Goal: Task Accomplishment & Management: Manage account settings

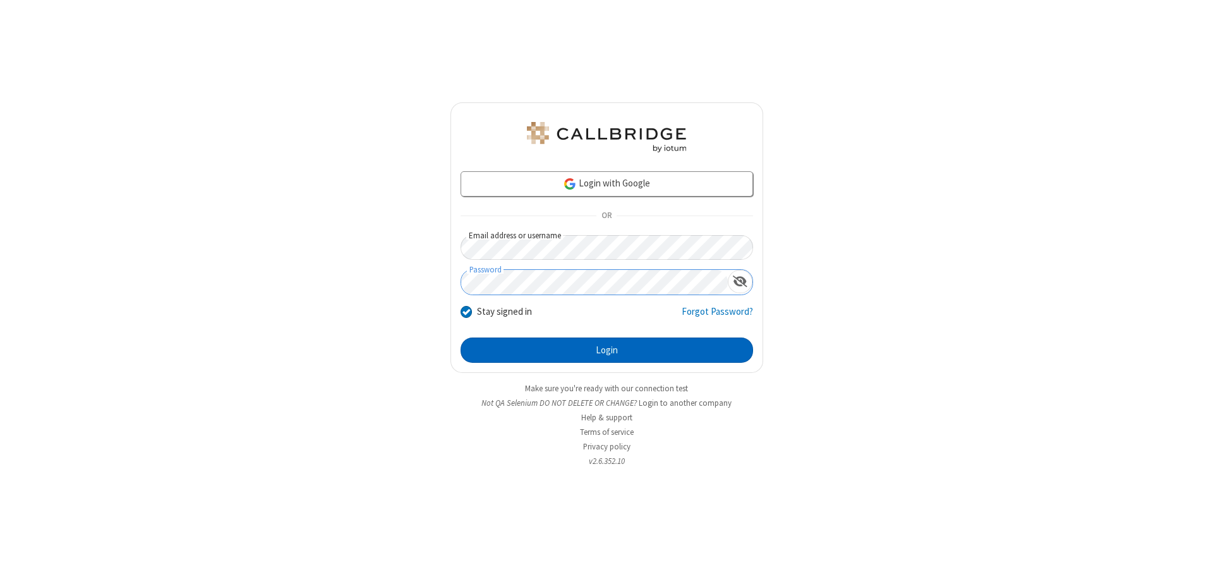
click at [607, 350] on button "Login" at bounding box center [607, 349] width 293 height 25
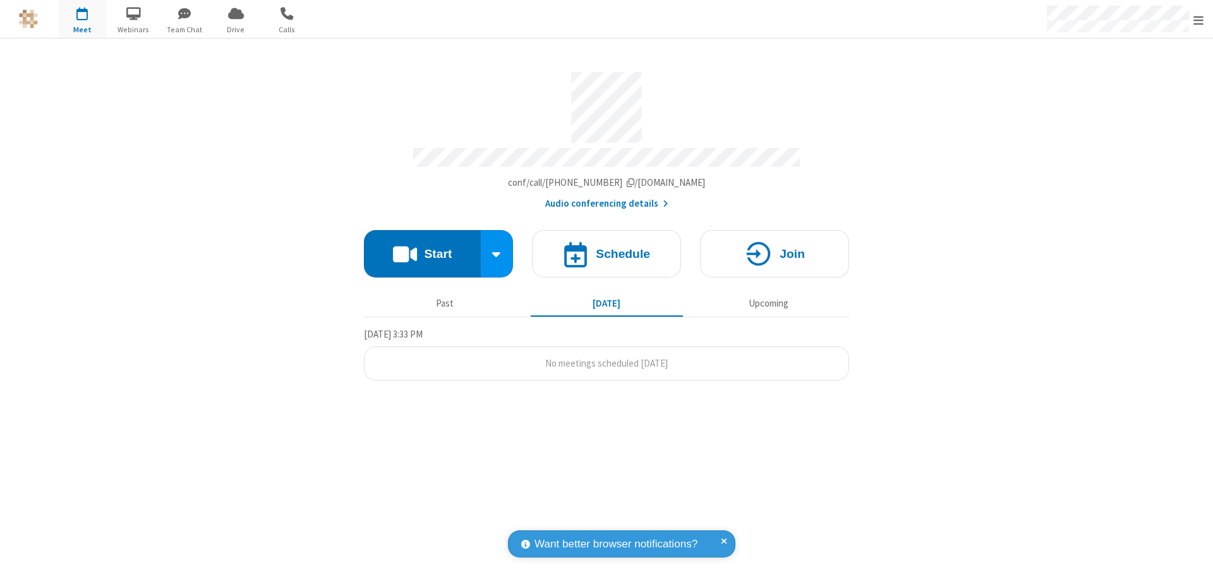
click at [1199, 20] on span "Open menu" at bounding box center [1199, 20] width 10 height 13
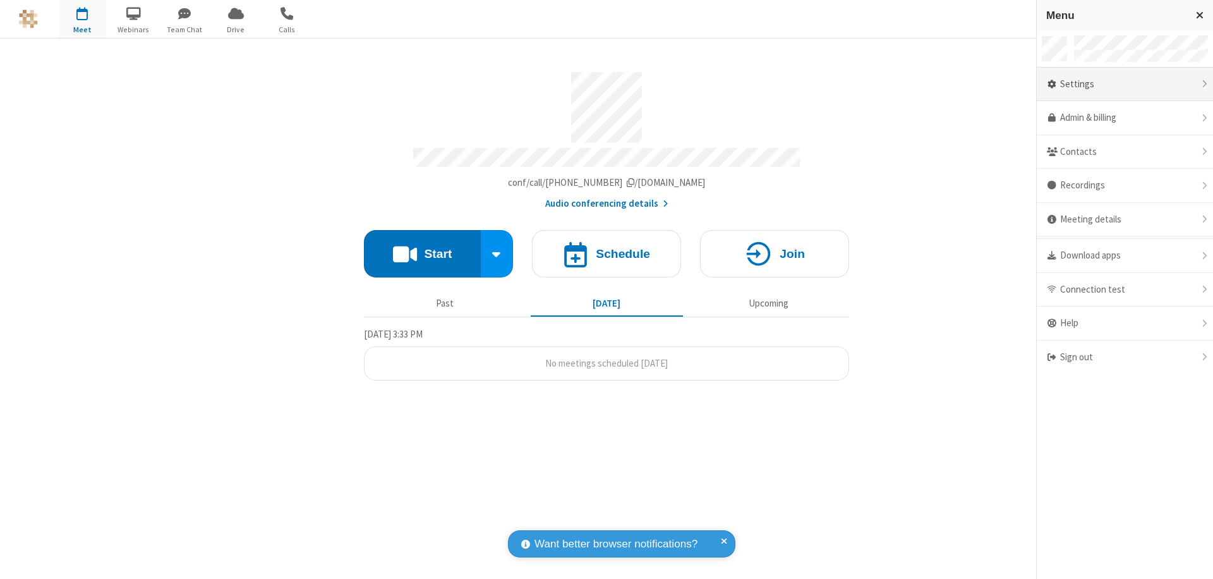
click at [1125, 84] on div "Settings" at bounding box center [1125, 85] width 176 height 34
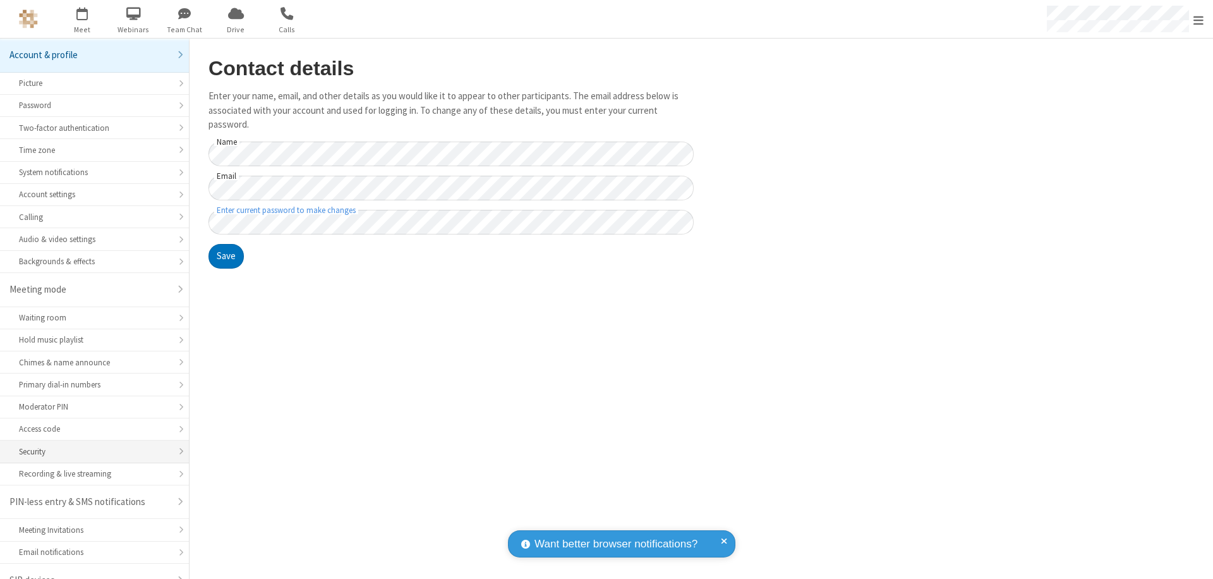
click at [90, 446] on div "Security" at bounding box center [94, 452] width 151 height 12
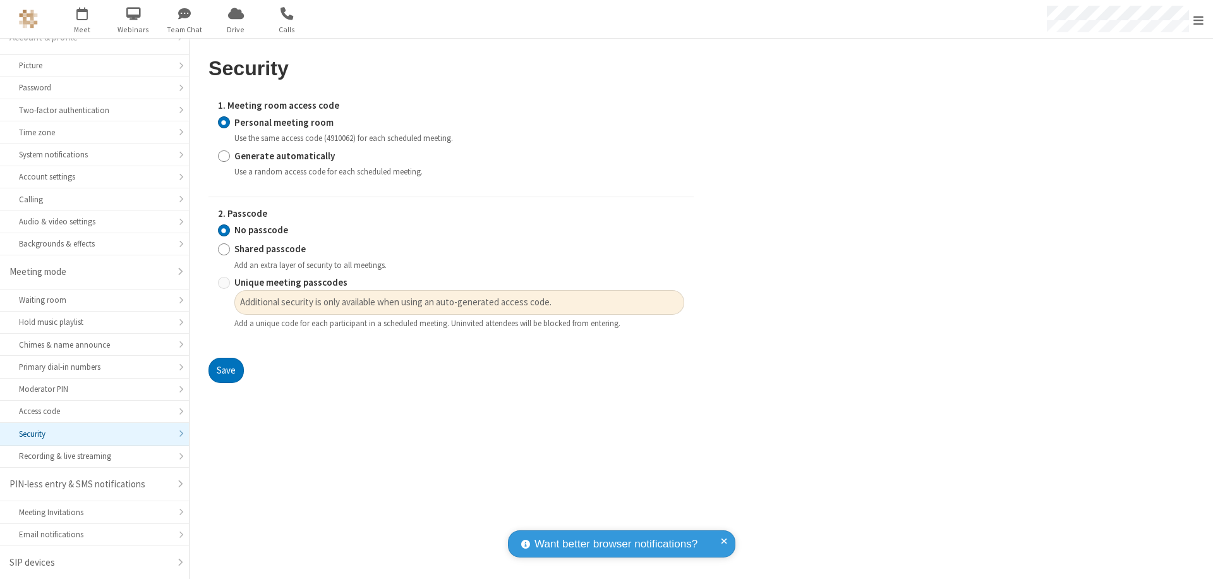
click at [224, 122] on input "Personal meeting room" at bounding box center [224, 122] width 12 height 13
click at [224, 230] on input "No passcode" at bounding box center [224, 230] width 12 height 13
click at [226, 370] on button "Save" at bounding box center [226, 370] width 35 height 25
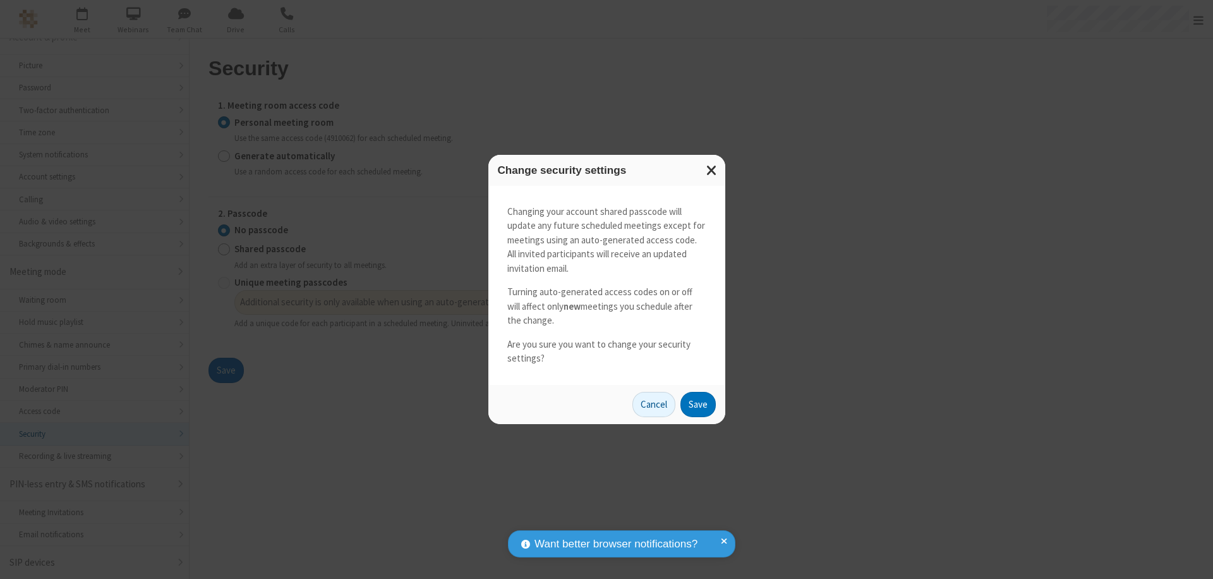
click at [698, 404] on button "Save" at bounding box center [698, 404] width 35 height 25
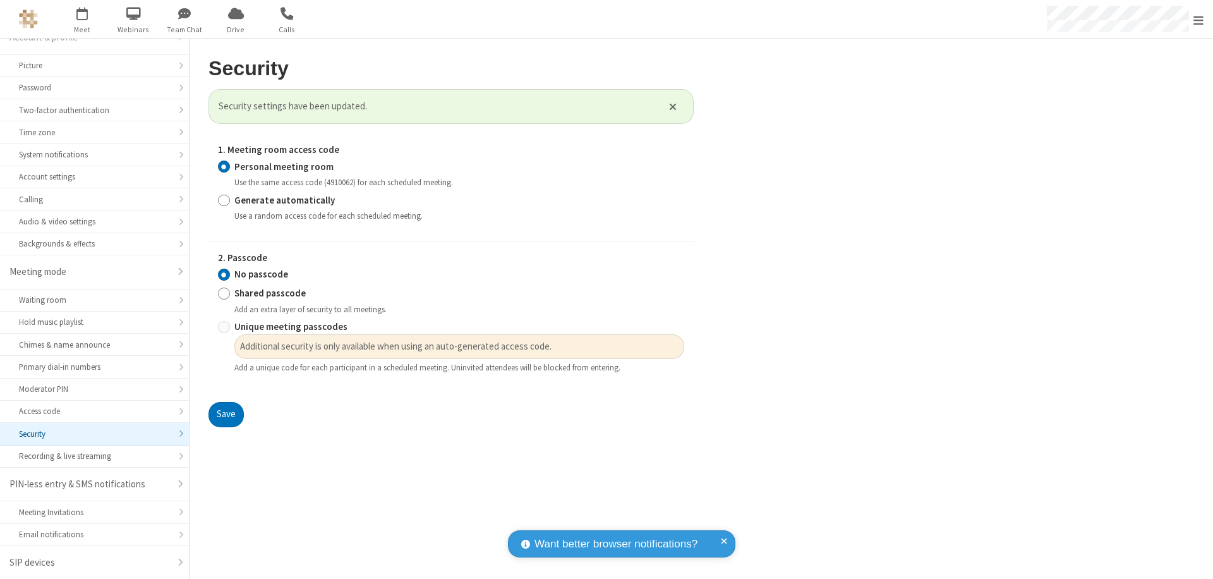
click at [1199, 20] on span "Open menu" at bounding box center [1199, 20] width 10 height 13
click at [82, 19] on span "button" at bounding box center [82, 13] width 47 height 21
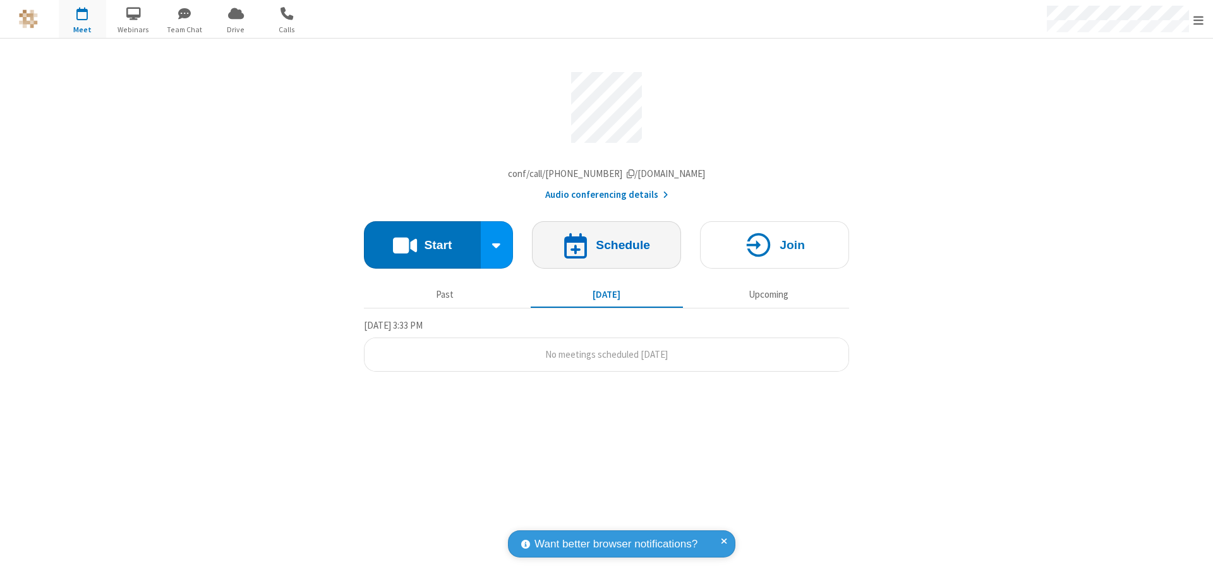
click at [607, 248] on h4 "Schedule" at bounding box center [623, 245] width 54 height 12
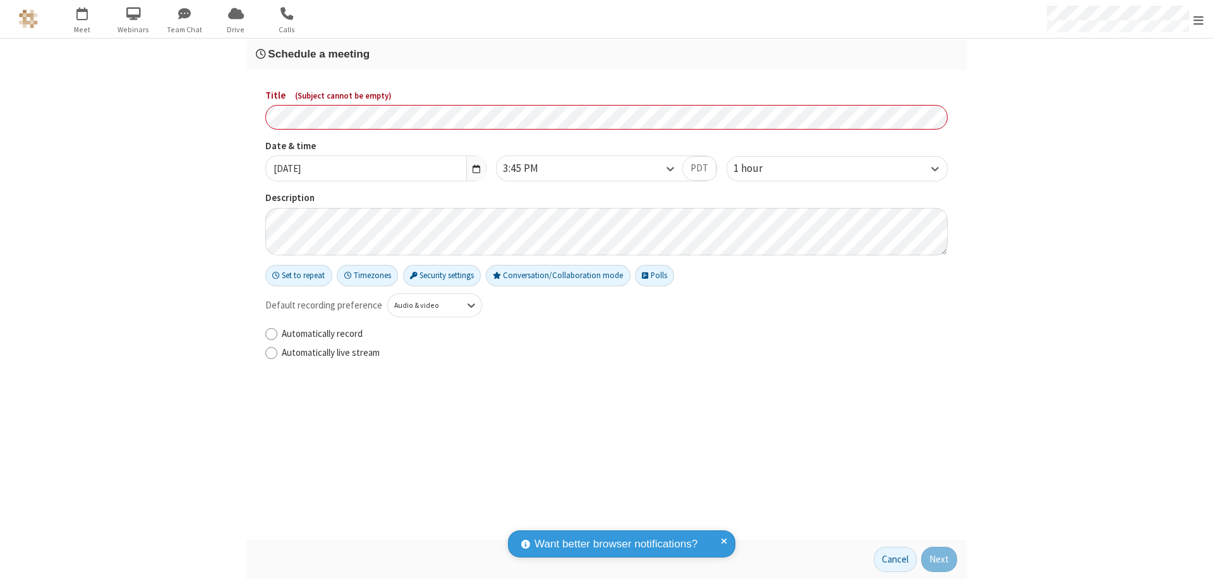
click at [607, 54] on h3 "Schedule a meeting" at bounding box center [607, 54] width 702 height 12
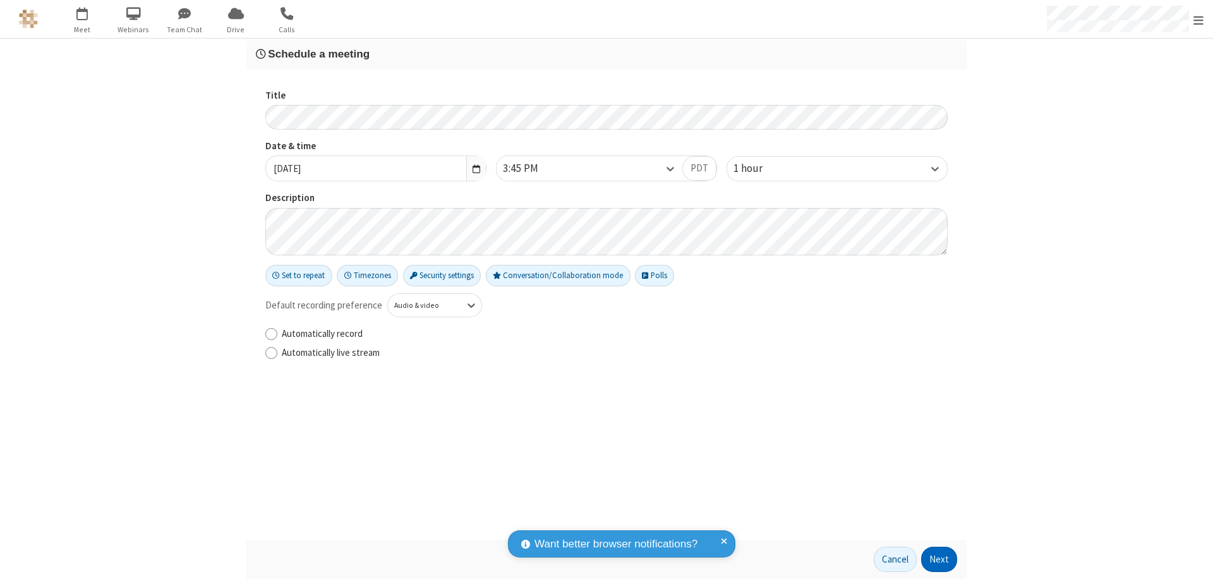
click at [940, 559] on button "Next" at bounding box center [939, 559] width 36 height 25
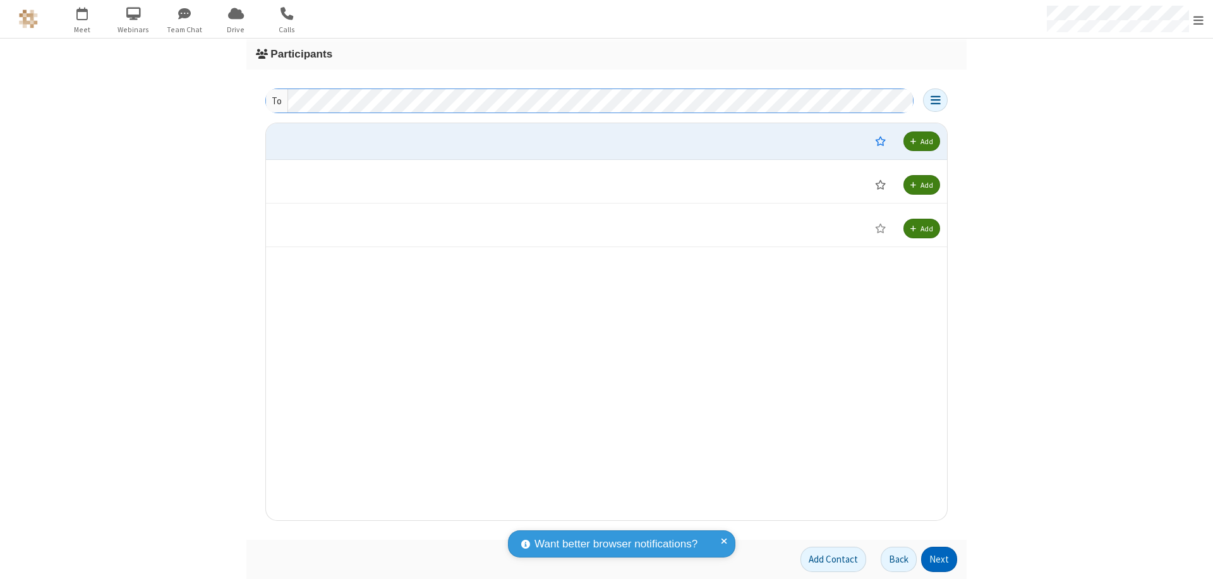
click at [940, 559] on button "Next" at bounding box center [939, 559] width 36 height 25
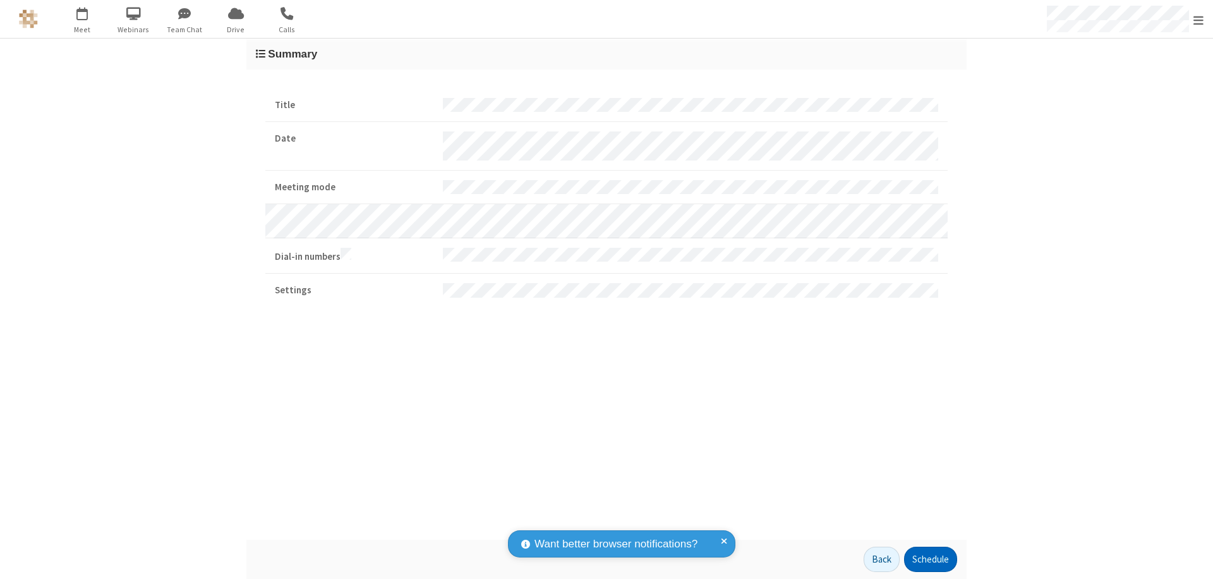
click at [930, 559] on button "Schedule" at bounding box center [930, 559] width 53 height 25
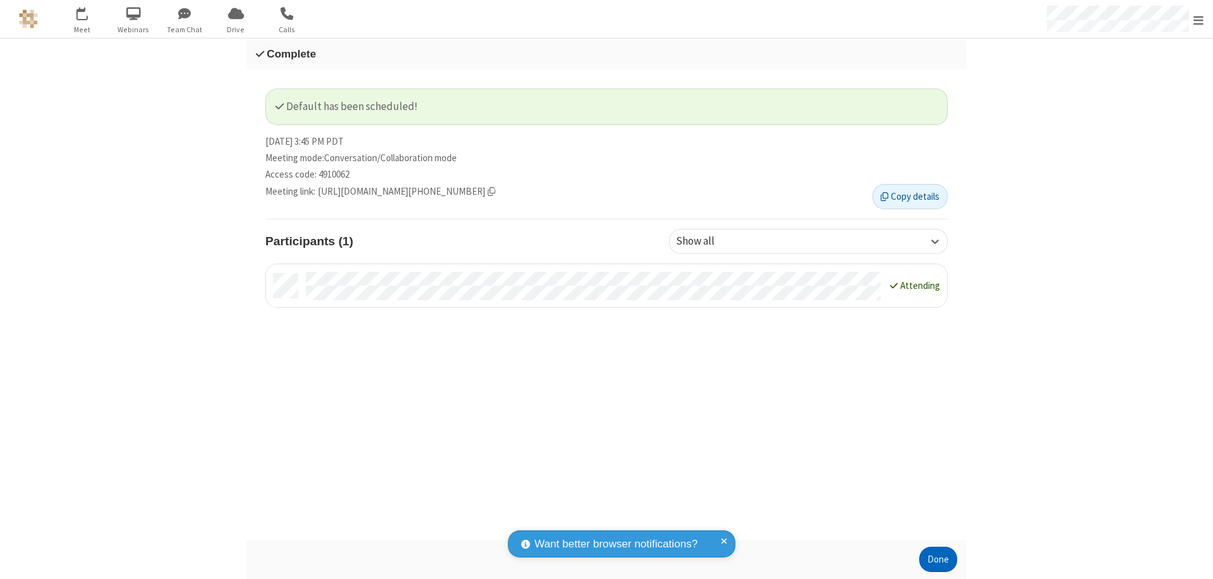
click at [939, 559] on button "Done" at bounding box center [939, 559] width 38 height 25
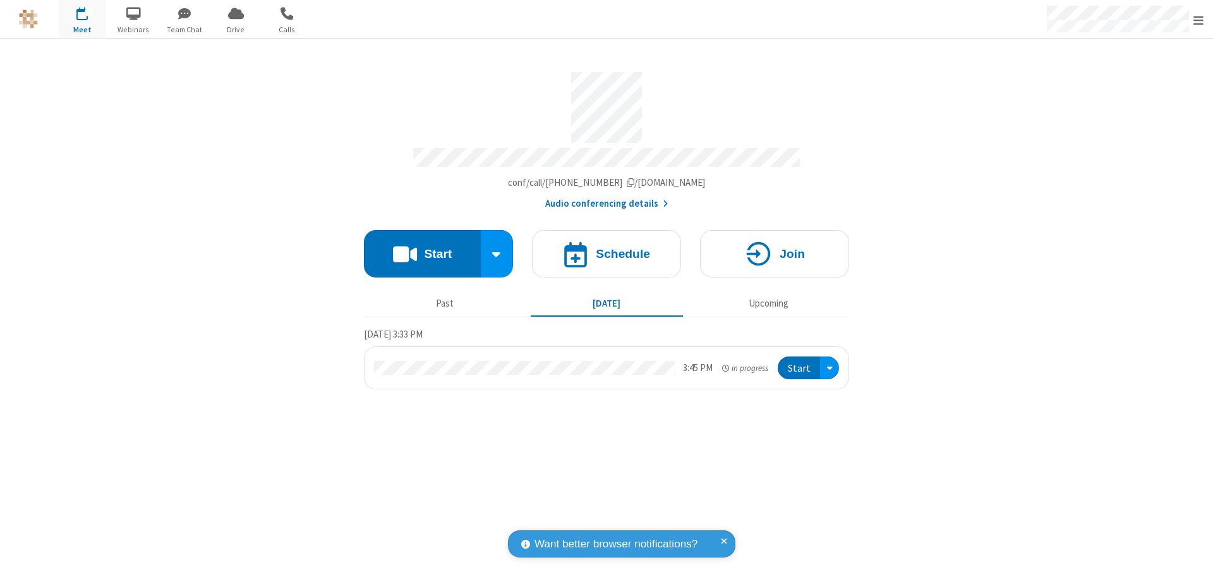
click at [800, 362] on button "Start" at bounding box center [799, 367] width 42 height 23
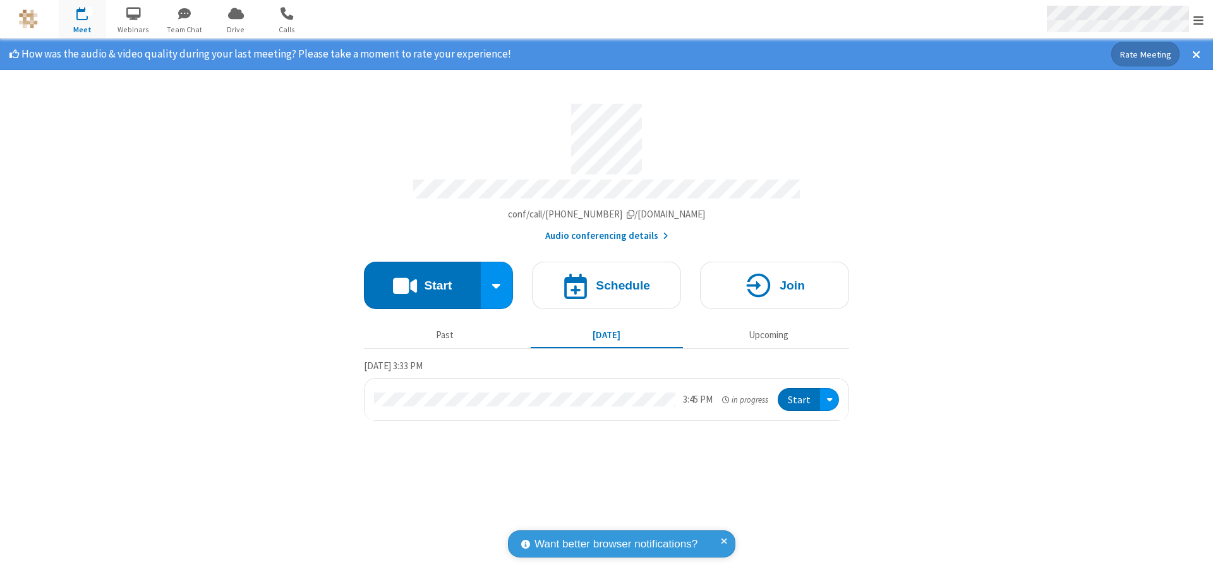
click at [1199, 20] on span "Open menu" at bounding box center [1199, 20] width 10 height 13
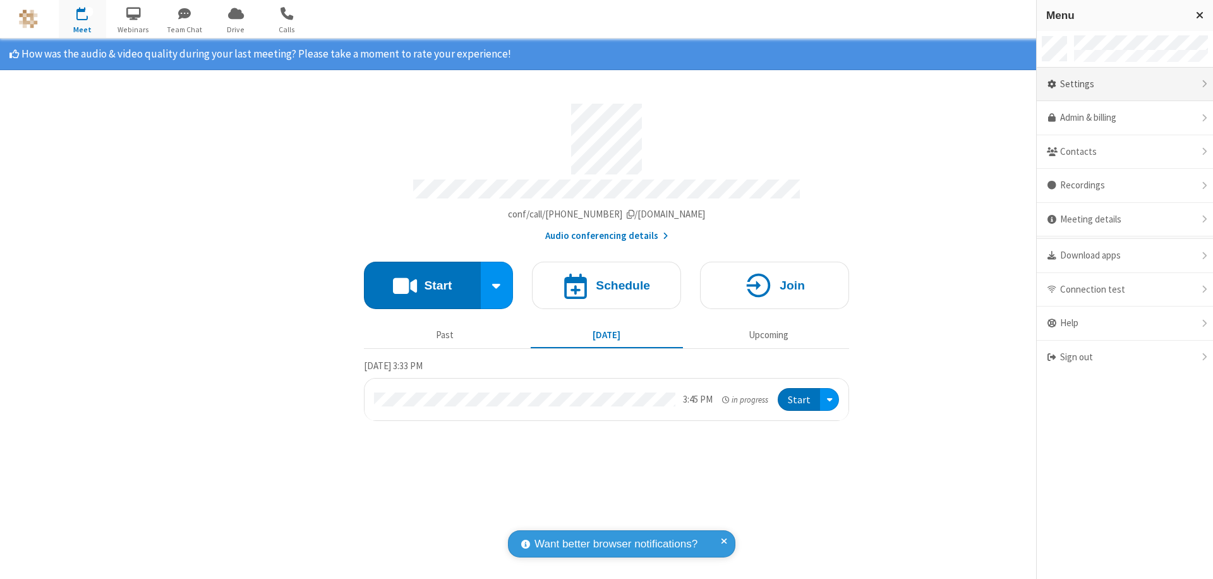
click at [1125, 84] on div "Settings" at bounding box center [1125, 85] width 176 height 34
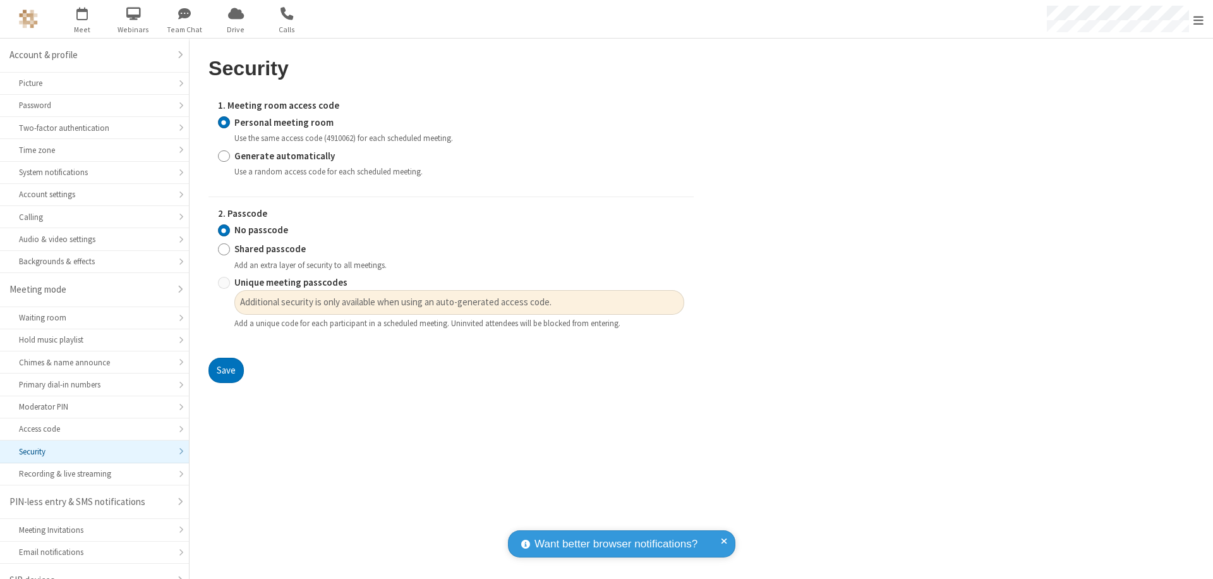
scroll to position [18, 0]
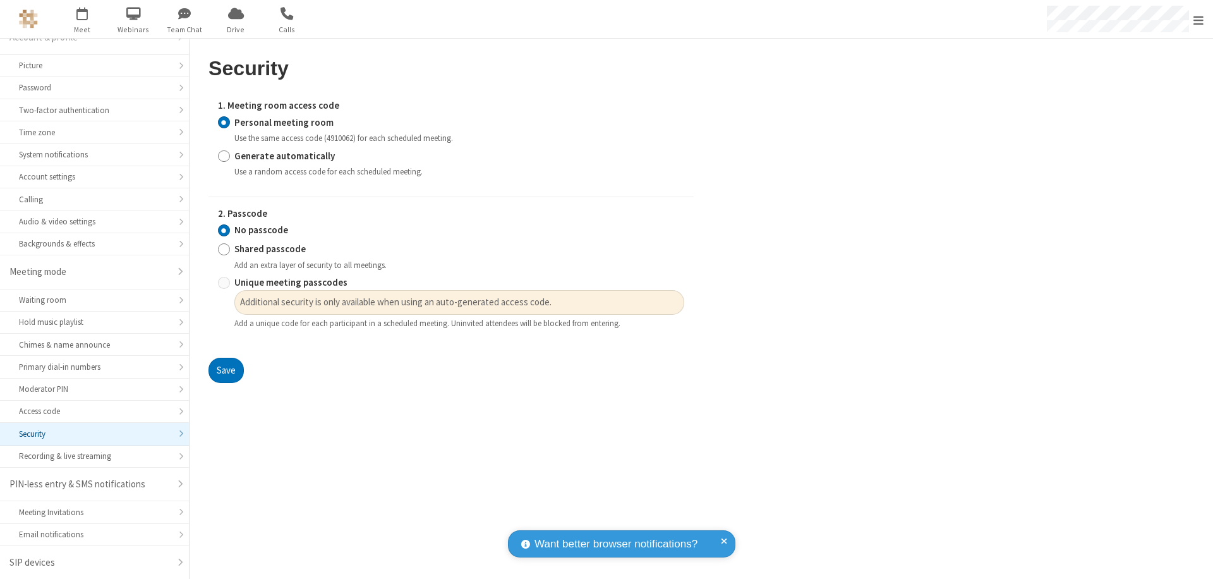
click at [224, 122] on input "Personal meeting room" at bounding box center [224, 122] width 12 height 13
click at [224, 230] on input "No passcode" at bounding box center [224, 230] width 12 height 13
click at [226, 370] on button "Save" at bounding box center [226, 370] width 35 height 25
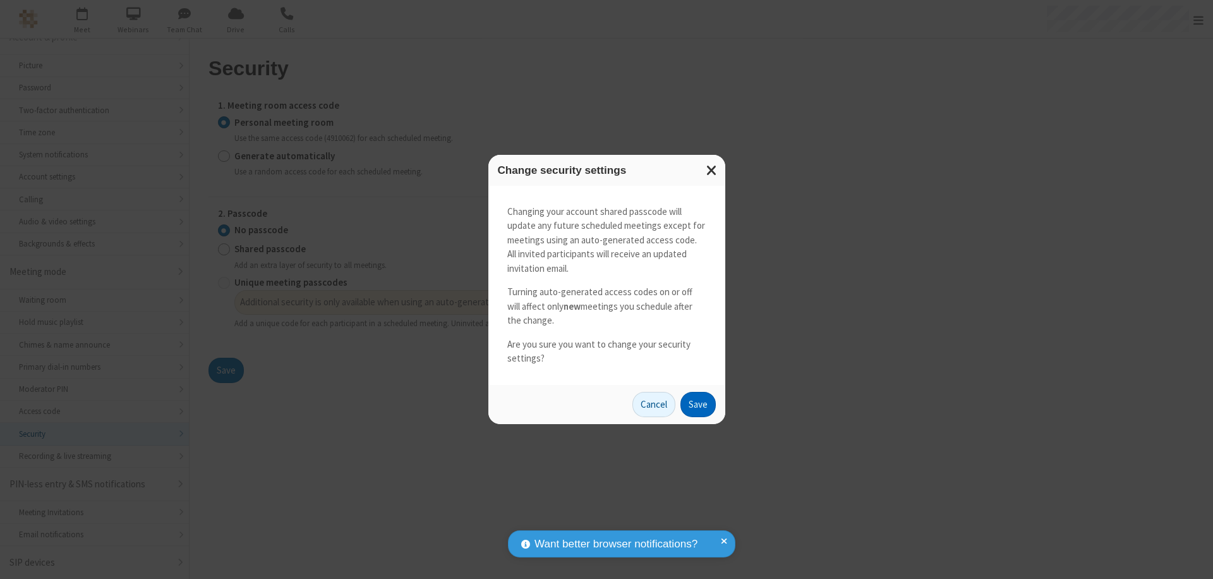
click at [698, 404] on button "Save" at bounding box center [698, 404] width 35 height 25
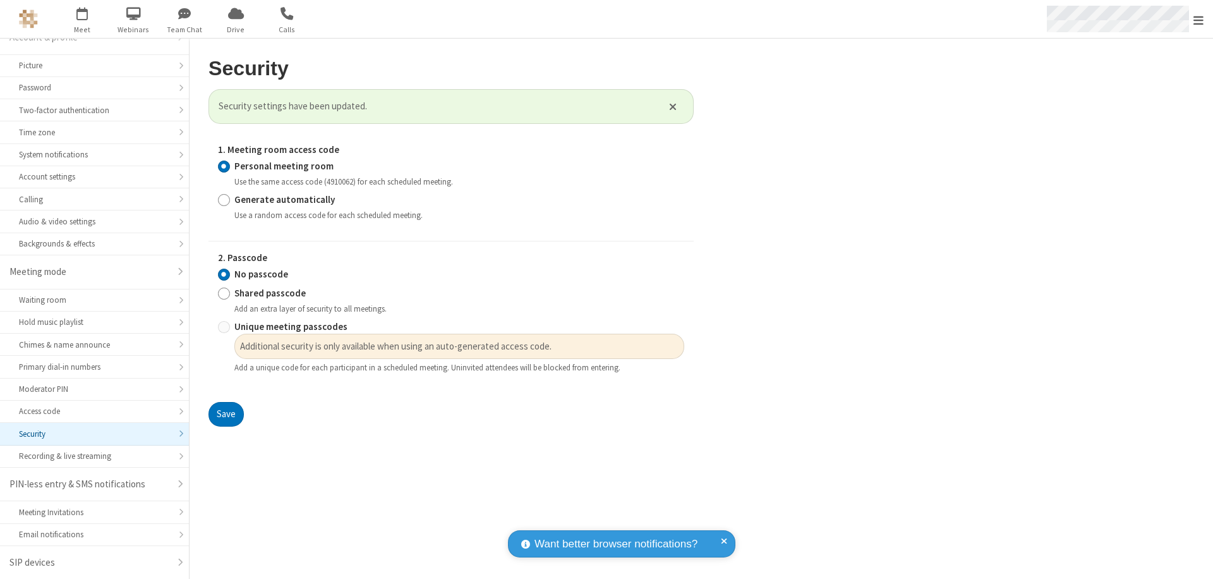
click at [1199, 19] on span "Open menu" at bounding box center [1199, 20] width 10 height 13
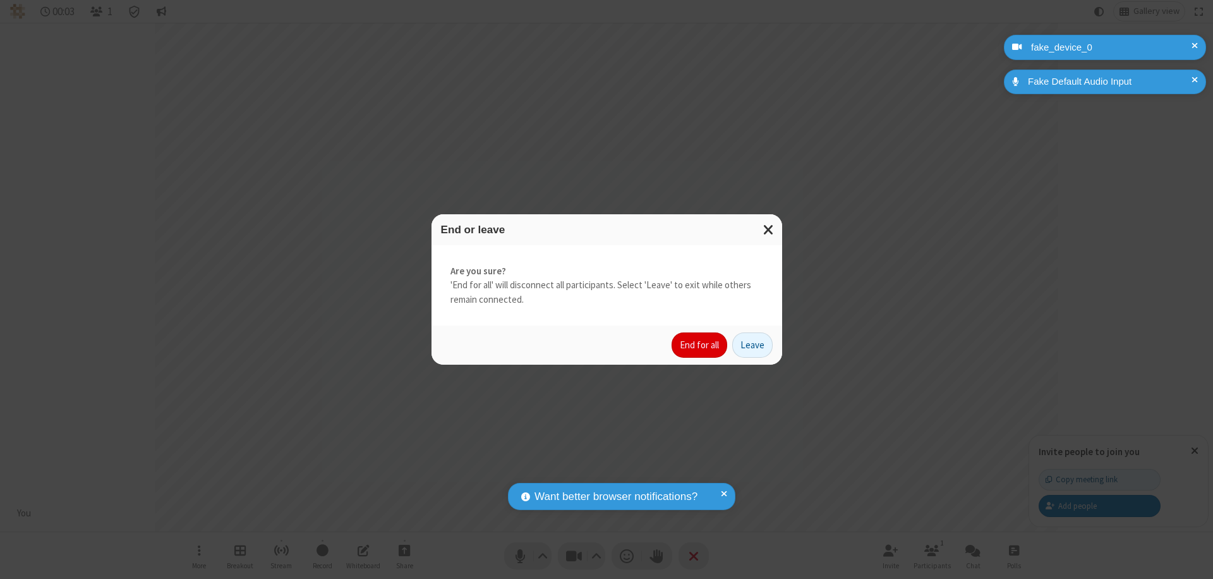
click at [700, 345] on button "End for all" at bounding box center [700, 344] width 56 height 25
